Goal: Information Seeking & Learning: Learn about a topic

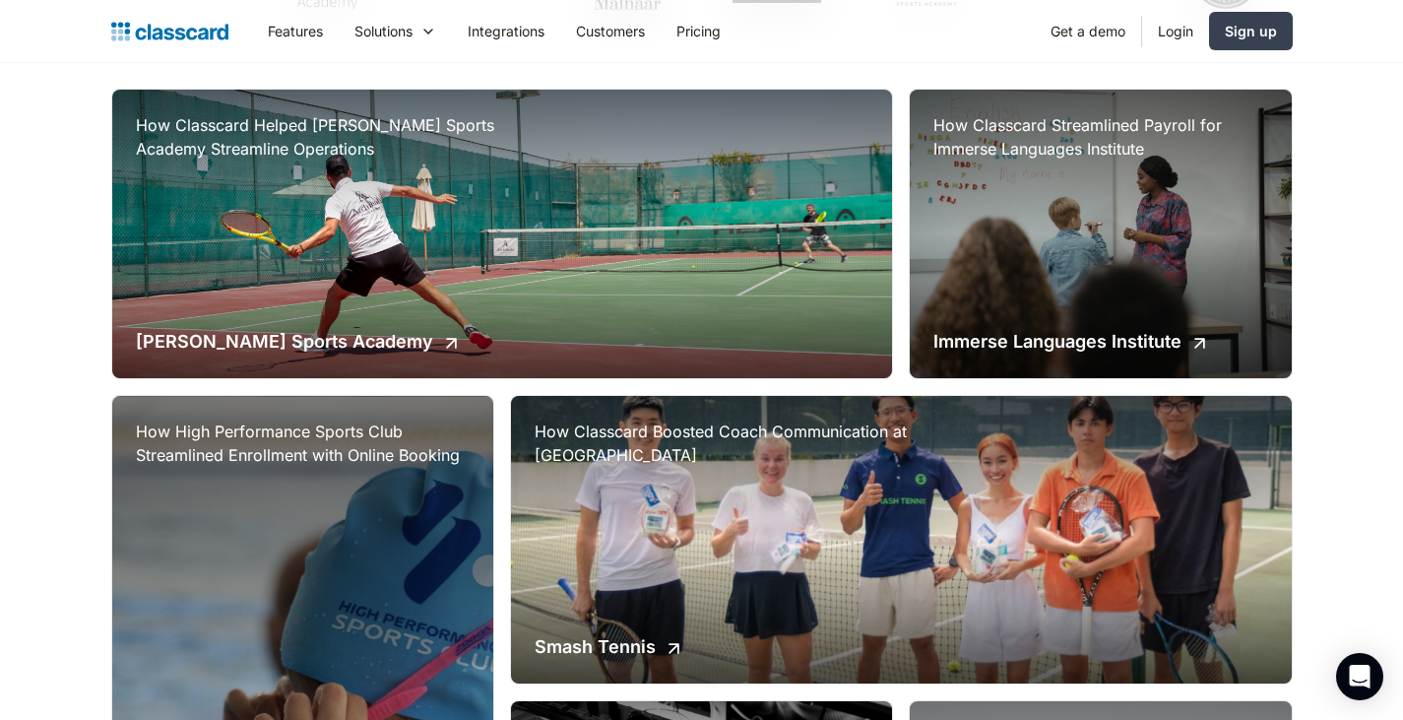
scroll to position [455, 0]
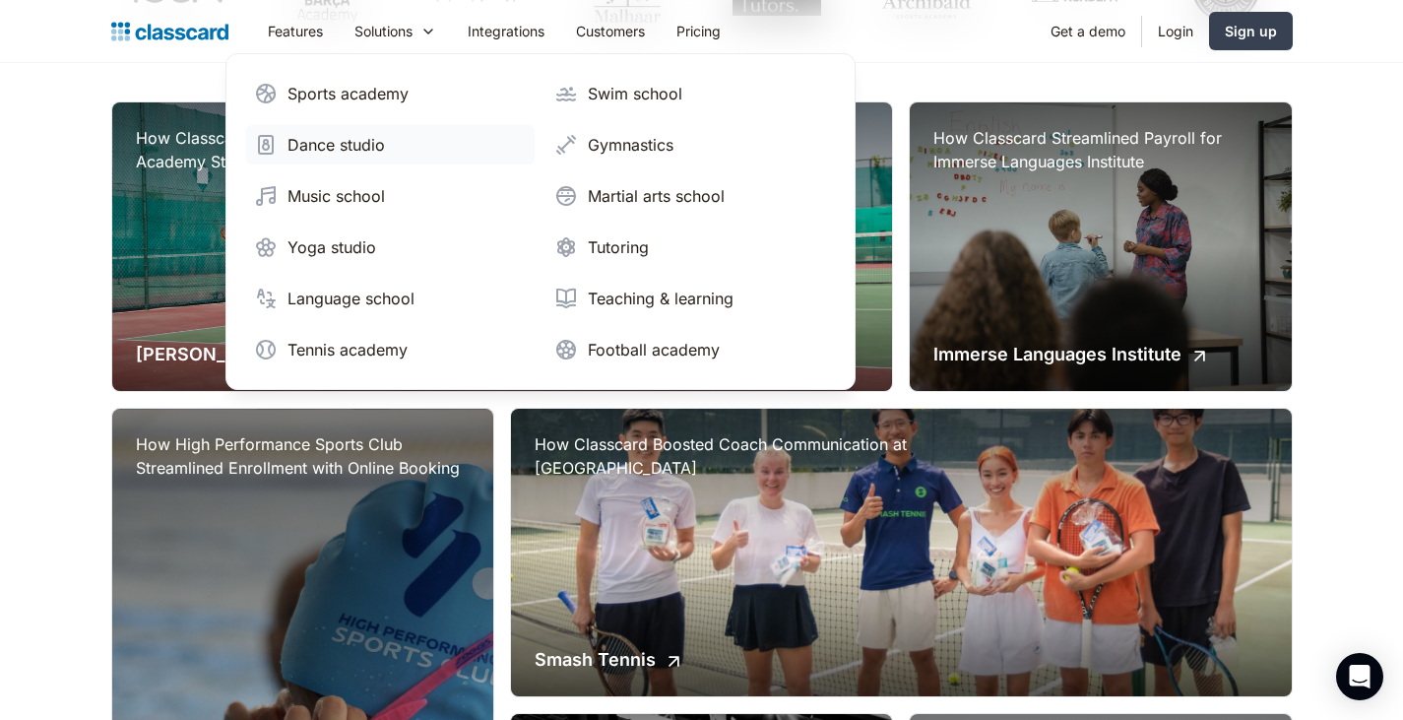
click at [335, 146] on div "Dance studio" at bounding box center [335, 145] width 97 height 24
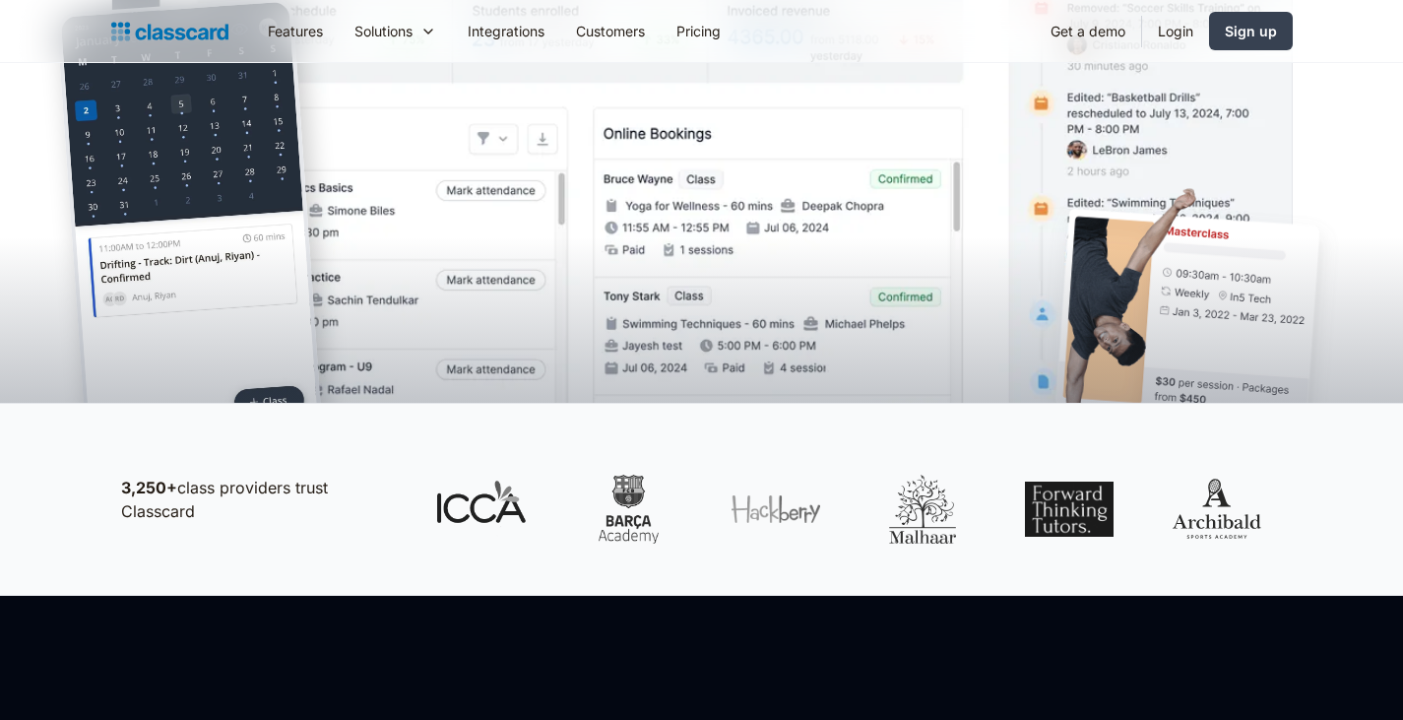
scroll to position [659, 0]
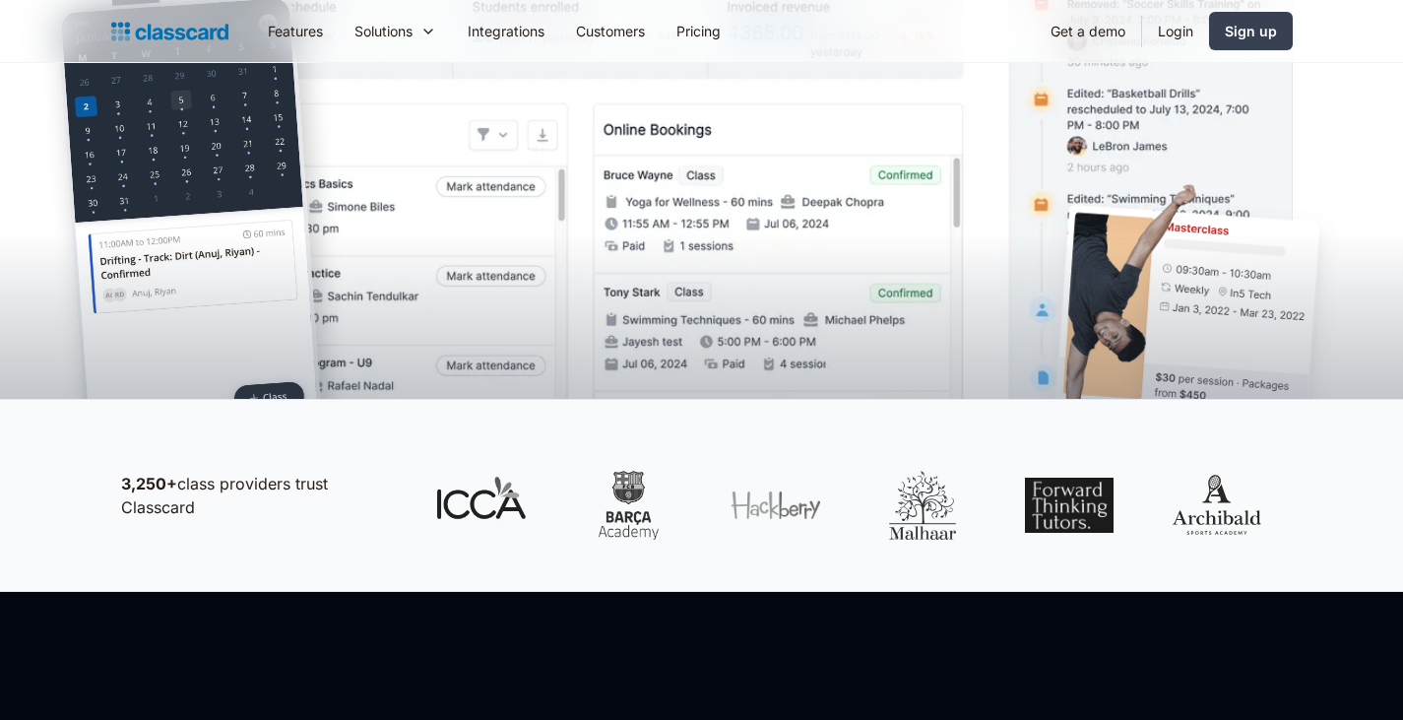
drag, startPoint x: 571, startPoint y: 433, endPoint x: 336, endPoint y: 546, distance: 261.1
click at [336, 546] on div "3,250+ class providers trust Classcard" at bounding box center [701, 495] width 1181 height 128
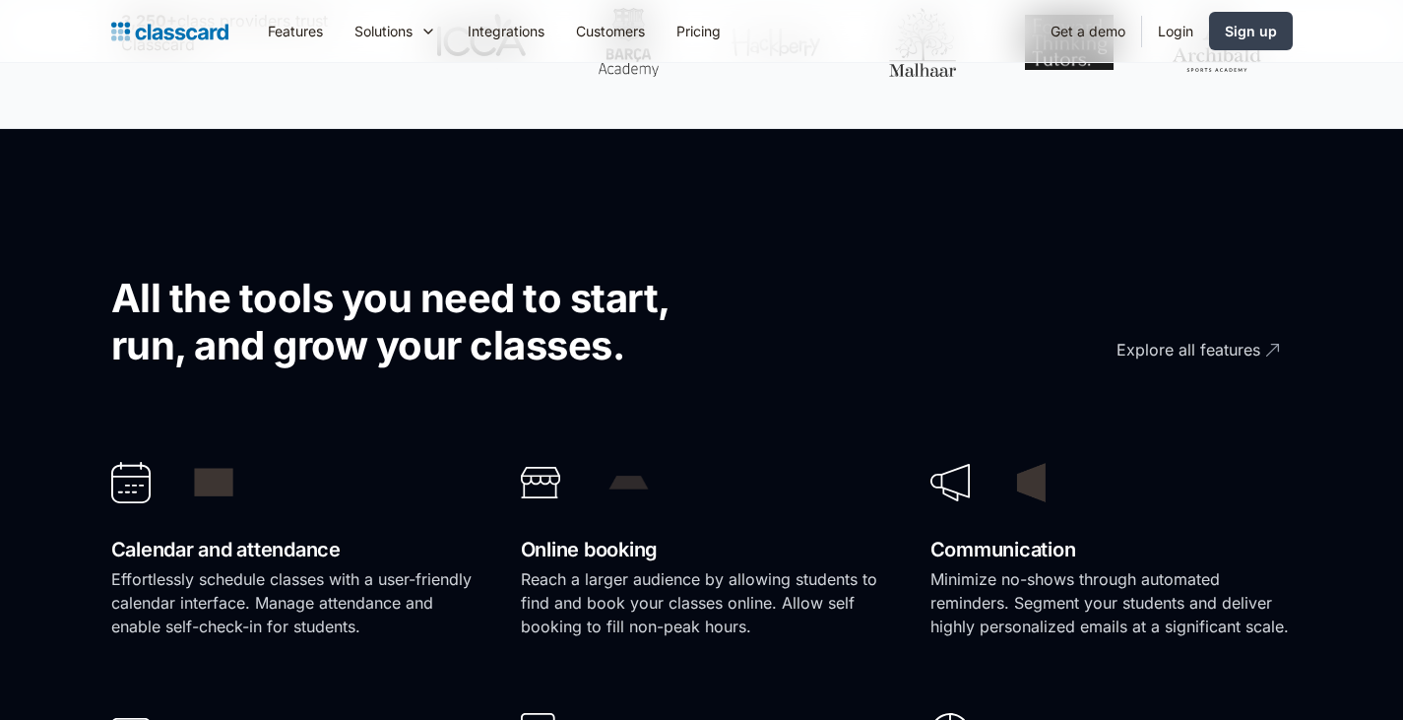
scroll to position [1123, 0]
